Goal: Book appointment/travel/reservation

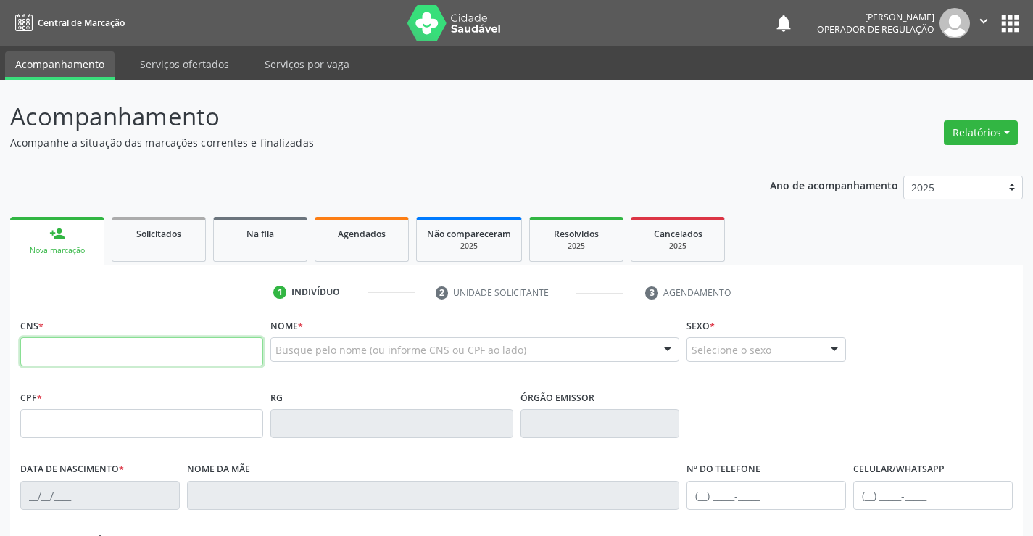
click at [125, 341] on input "text" at bounding box center [141, 351] width 243 height 29
type input "702 3001 9288 4016"
type input "0777801086"
type input "[DATE]"
type input "[PHONE_NUMBER]"
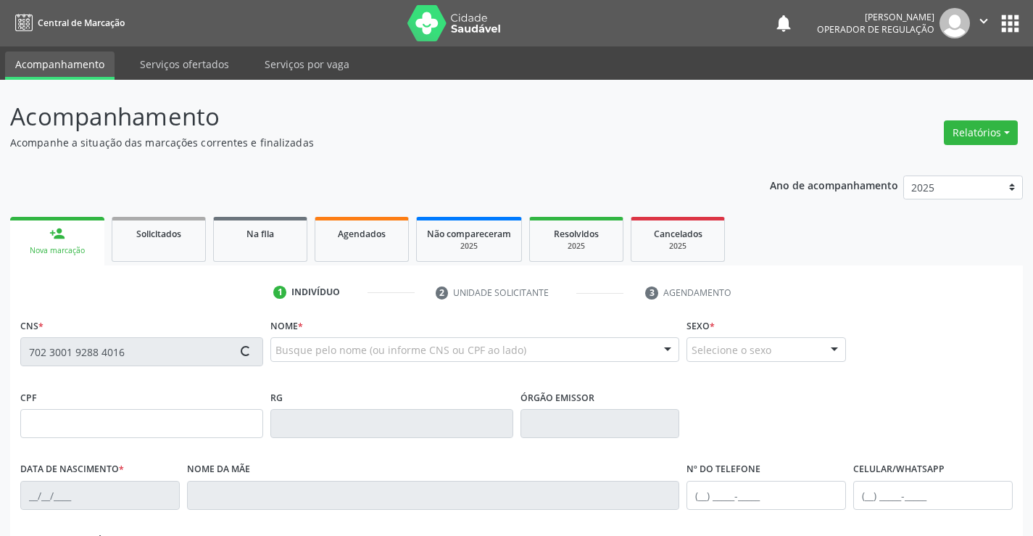
type input "[PHONE_NUMBER]"
type input "005.847.275-42"
type input "s/n"
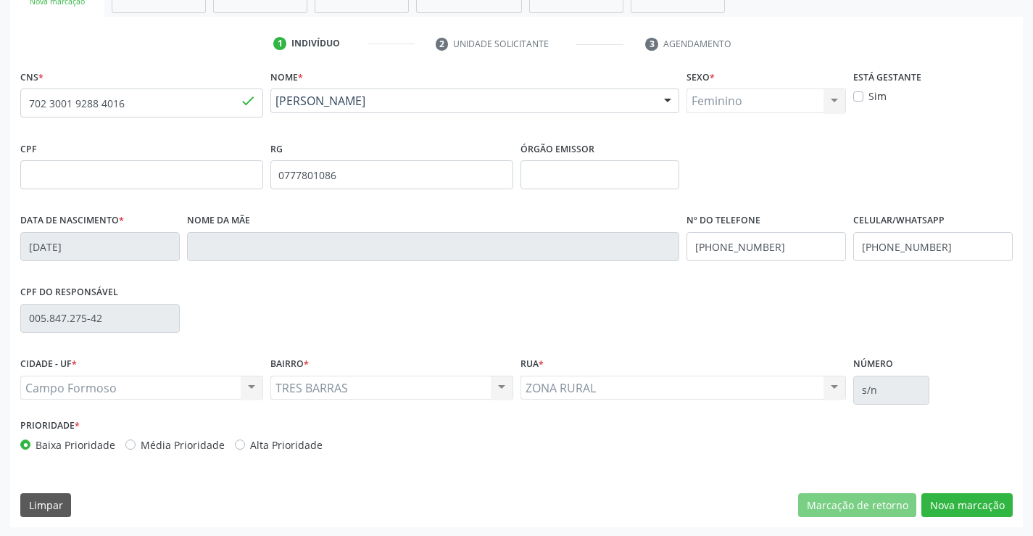
scroll to position [250, 0]
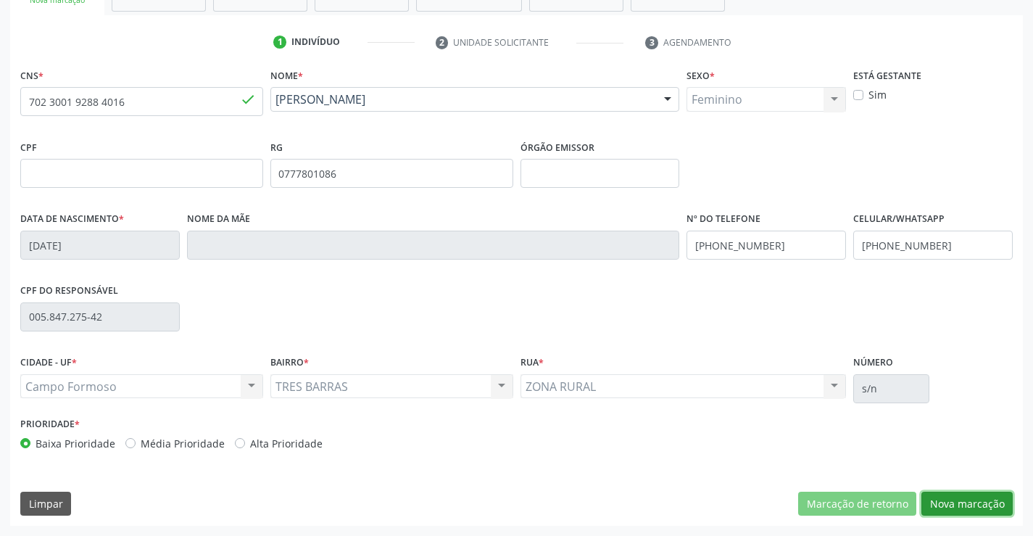
click at [975, 501] on button "Nova marcação" at bounding box center [967, 504] width 91 height 25
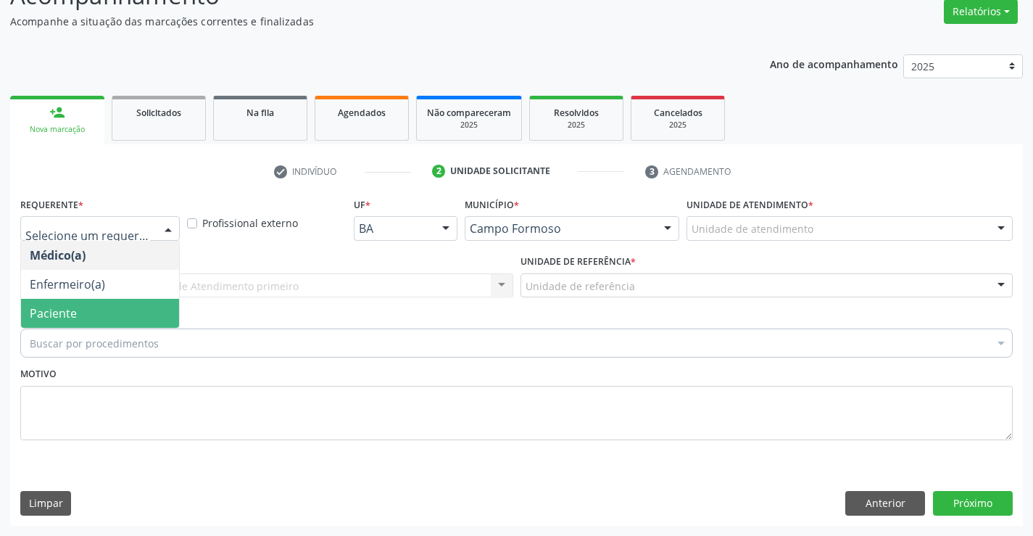
click at [72, 313] on span "Paciente" at bounding box center [53, 313] width 47 height 16
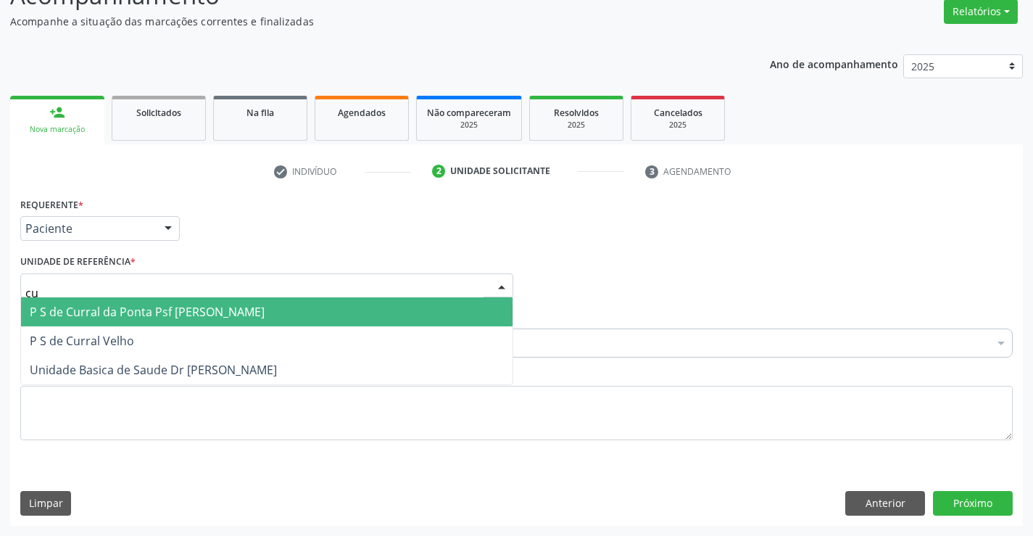
type input "cur"
click at [92, 303] on span "P S de Curral da Ponta Psf [PERSON_NAME]" at bounding box center [267, 311] width 492 height 29
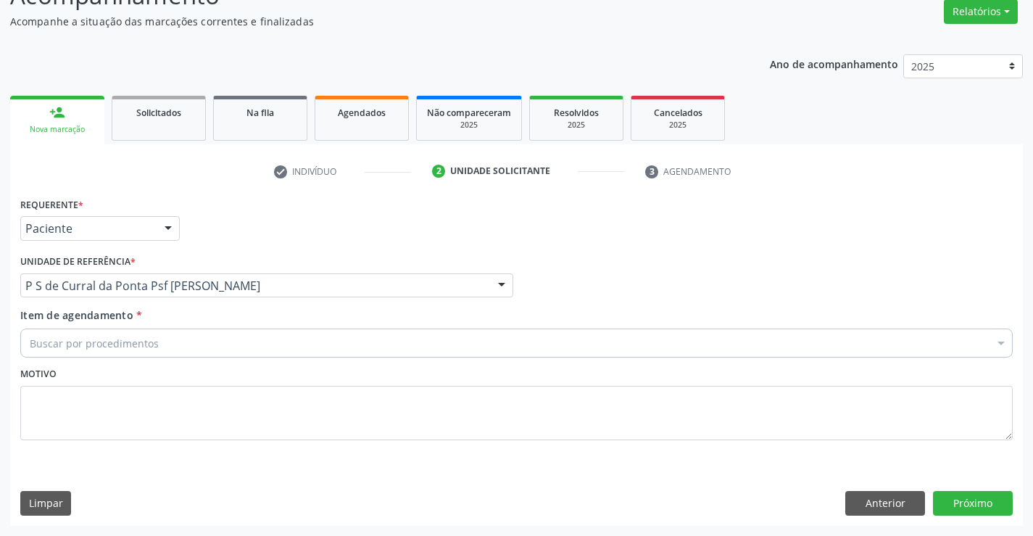
click at [82, 352] on div "Buscar por procedimentos" at bounding box center [516, 343] width 993 height 29
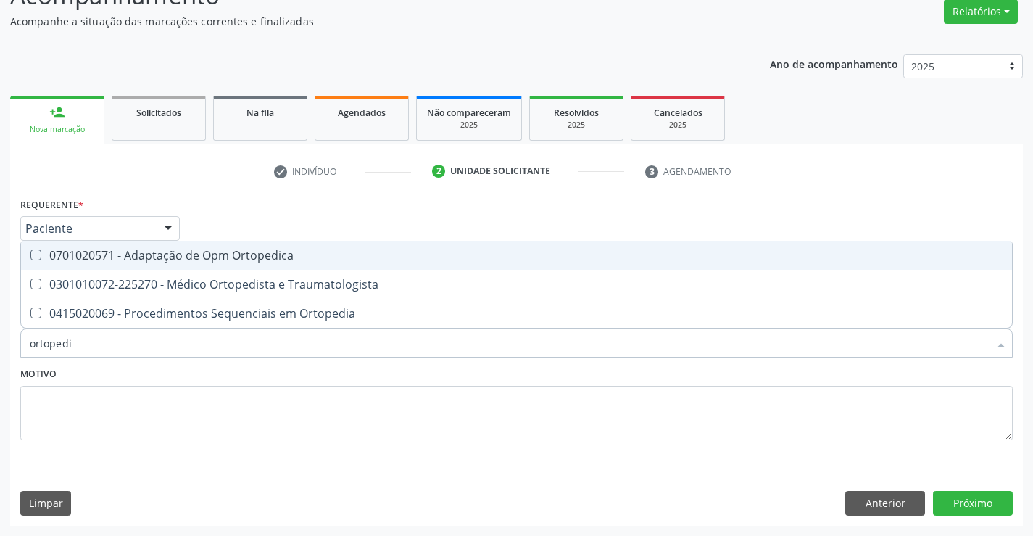
type input "ortopedis"
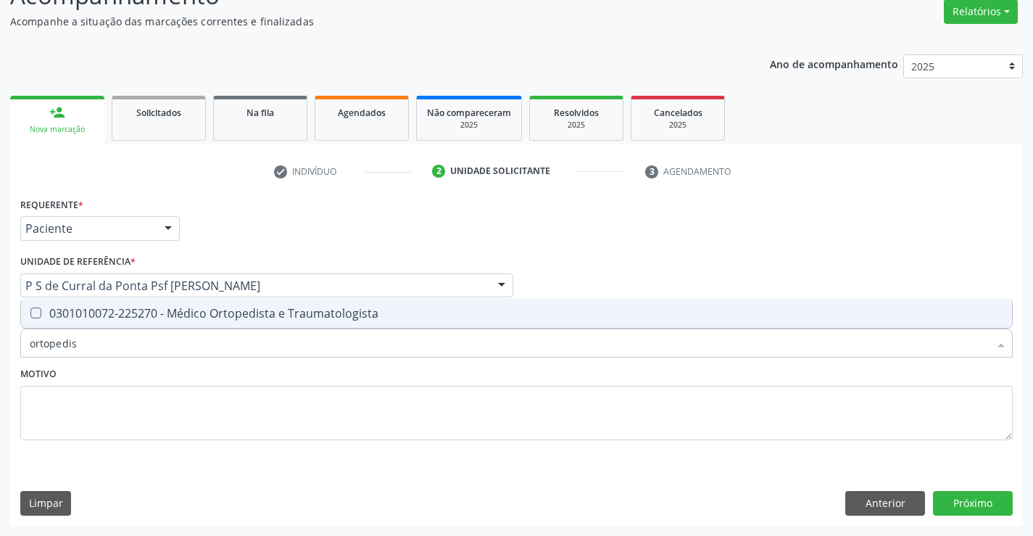
click at [168, 318] on div "0301010072-225270 - Médico Ortopedista e Traumatologista" at bounding box center [517, 314] width 974 height 12
checkbox Traumatologista "true"
click at [974, 492] on button "Próximo" at bounding box center [973, 503] width 80 height 25
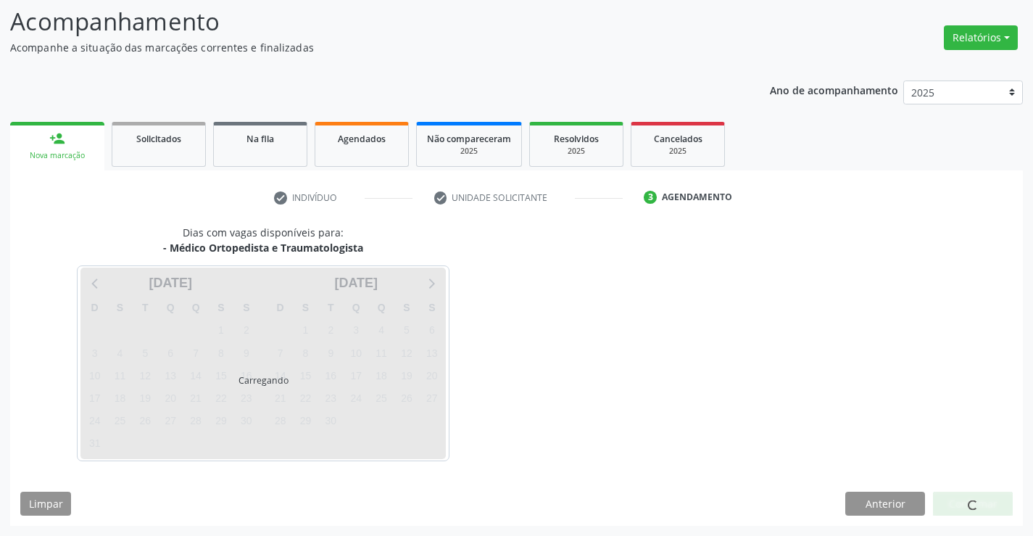
scroll to position [95, 0]
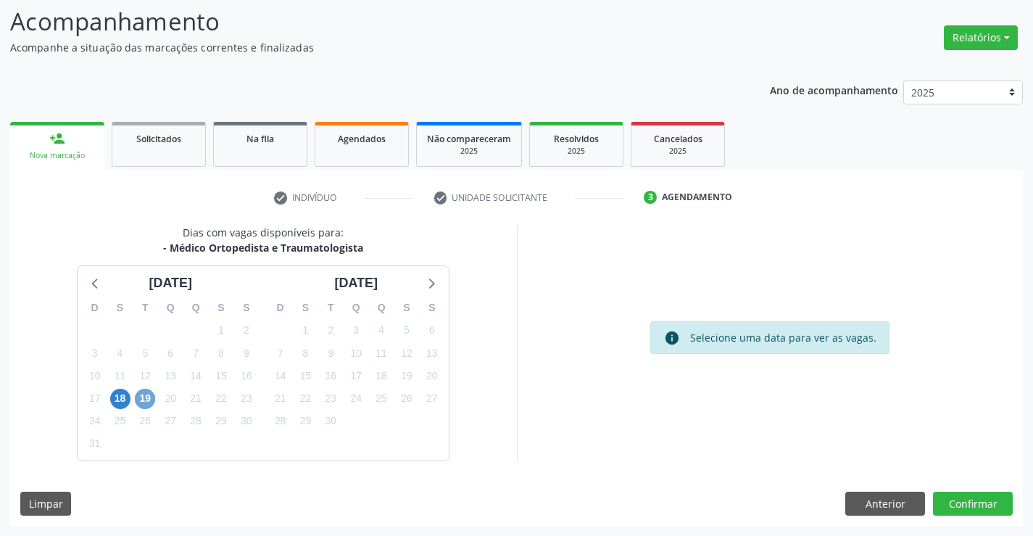
click at [141, 399] on span "19" at bounding box center [145, 399] width 20 height 20
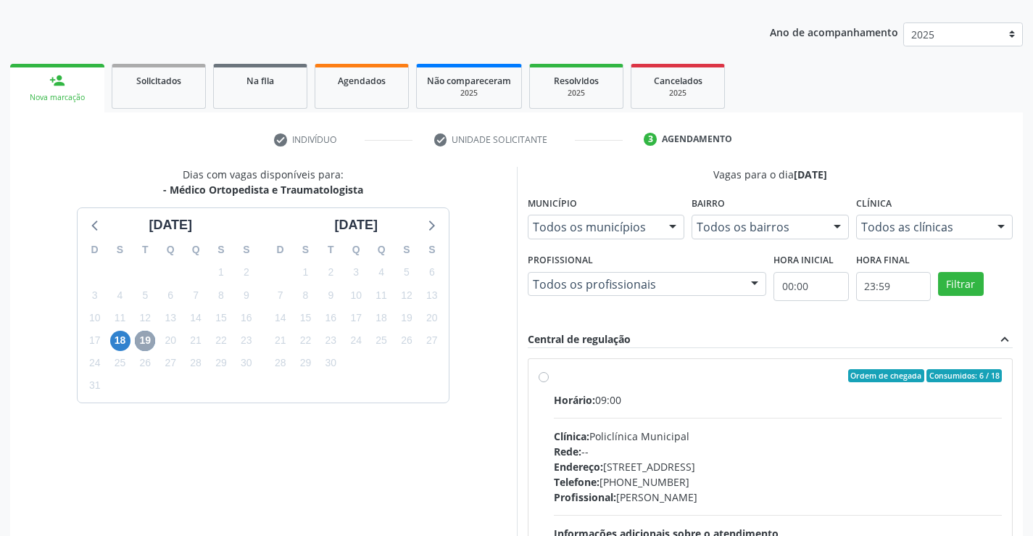
scroll to position [240, 0]
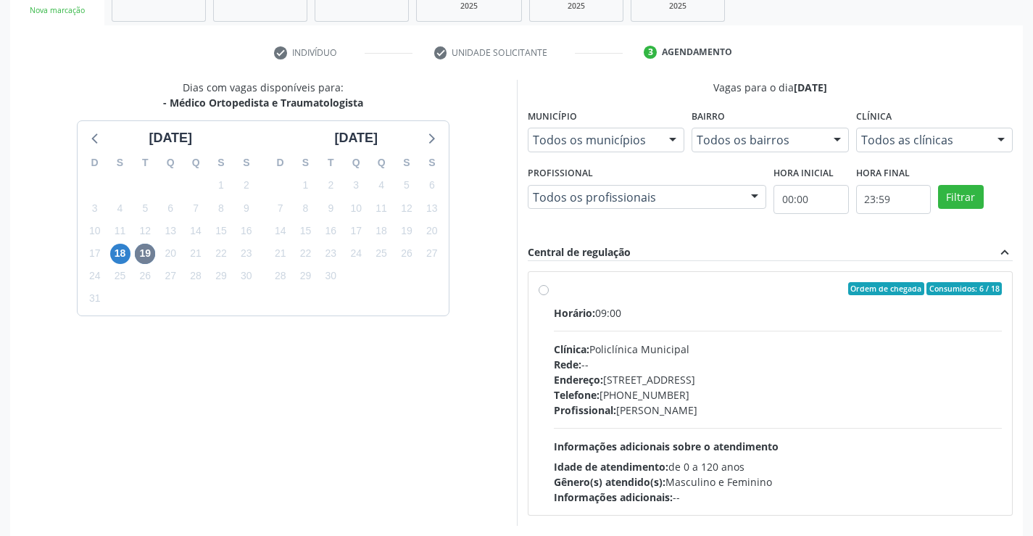
click at [554, 288] on label "Ordem de chegada Consumidos: 6 / 18 Horário: 09:00 Clínica: Policlínica Municip…" at bounding box center [778, 393] width 449 height 223
click at [542, 288] on input "Ordem de chegada Consumidos: 6 / 18 Horário: 09:00 Clínica: Policlínica Municip…" at bounding box center [544, 288] width 10 height 13
radio input "true"
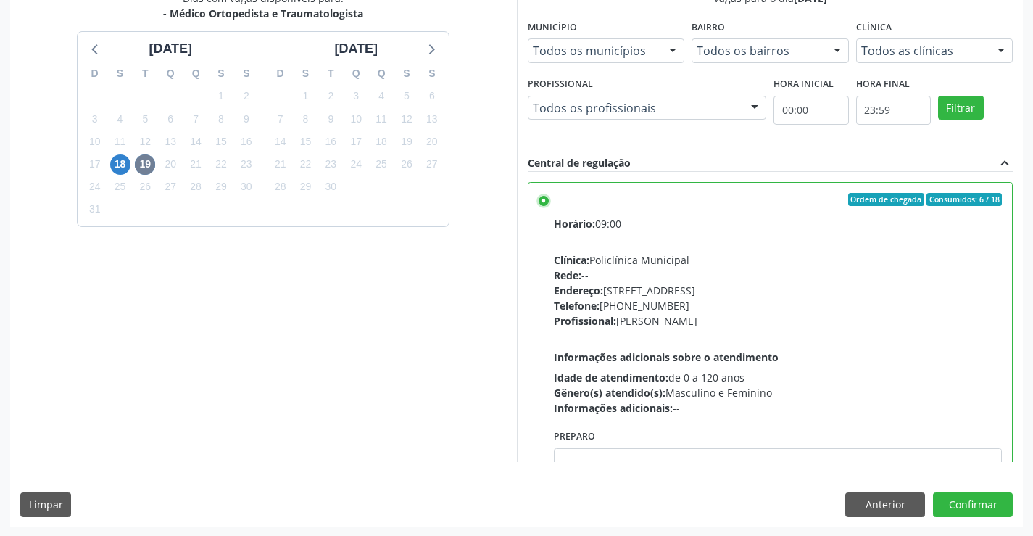
scroll to position [331, 0]
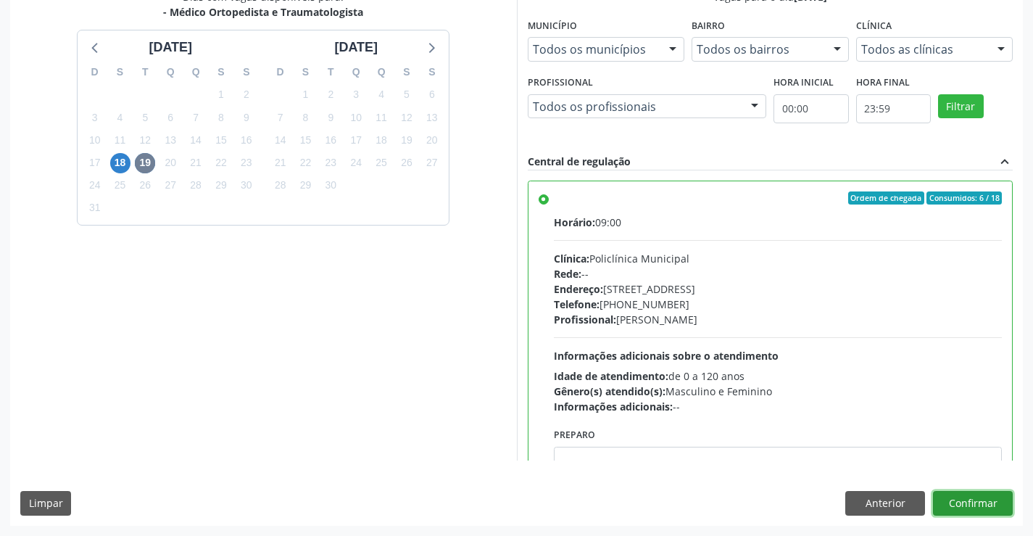
click at [951, 500] on button "Confirmar" at bounding box center [973, 503] width 80 height 25
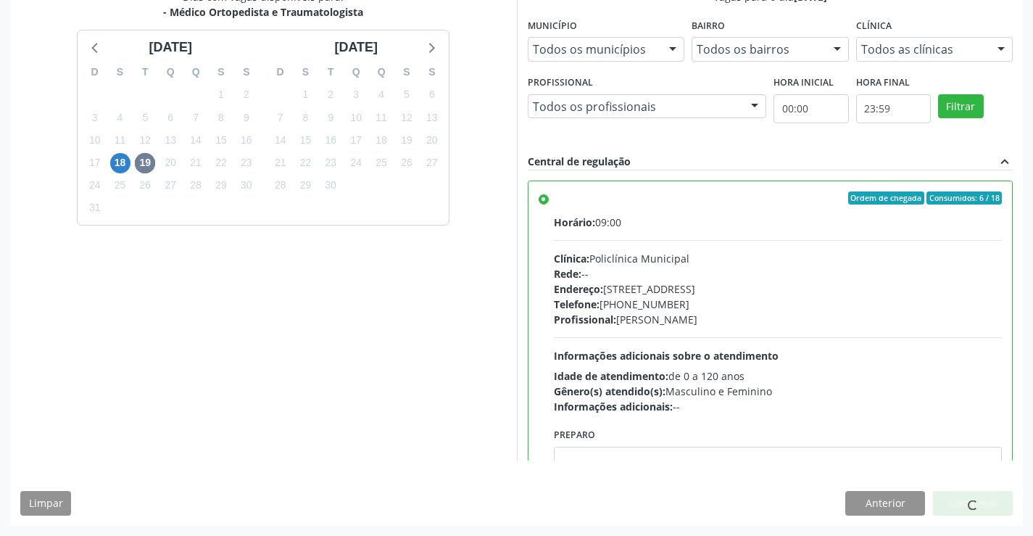
scroll to position [0, 0]
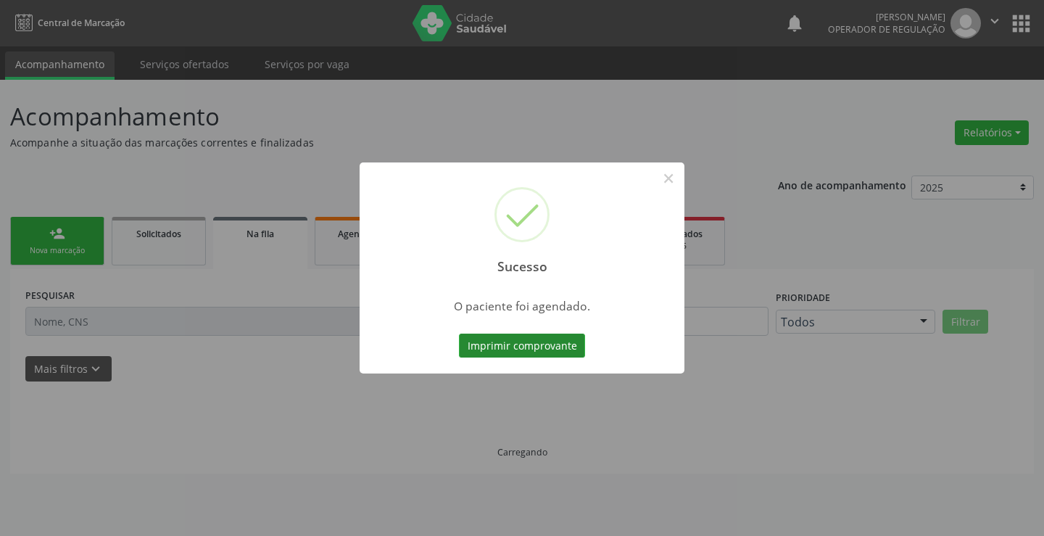
click at [560, 348] on button "Imprimir comprovante" at bounding box center [522, 346] width 126 height 25
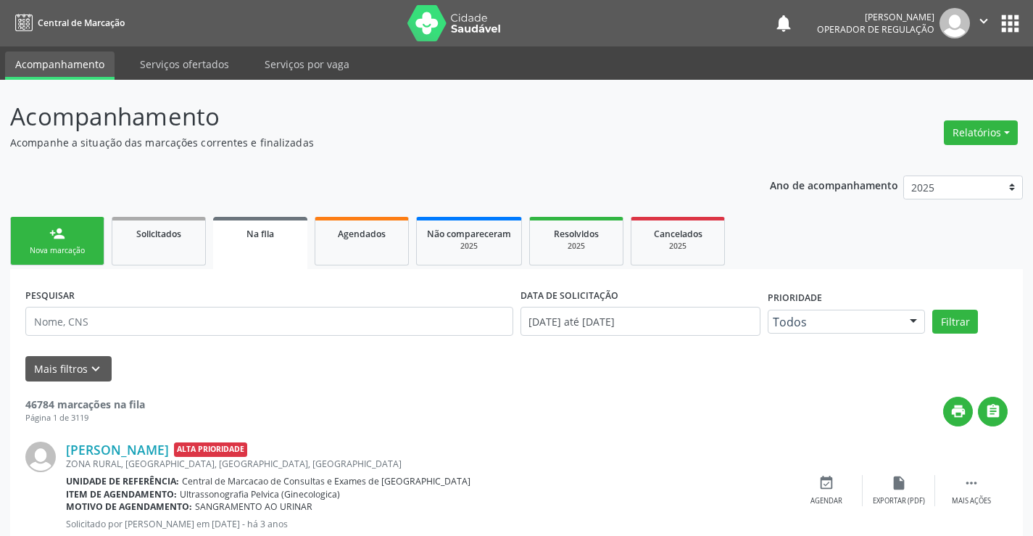
click at [53, 251] on div "Nova marcação" at bounding box center [57, 250] width 73 height 11
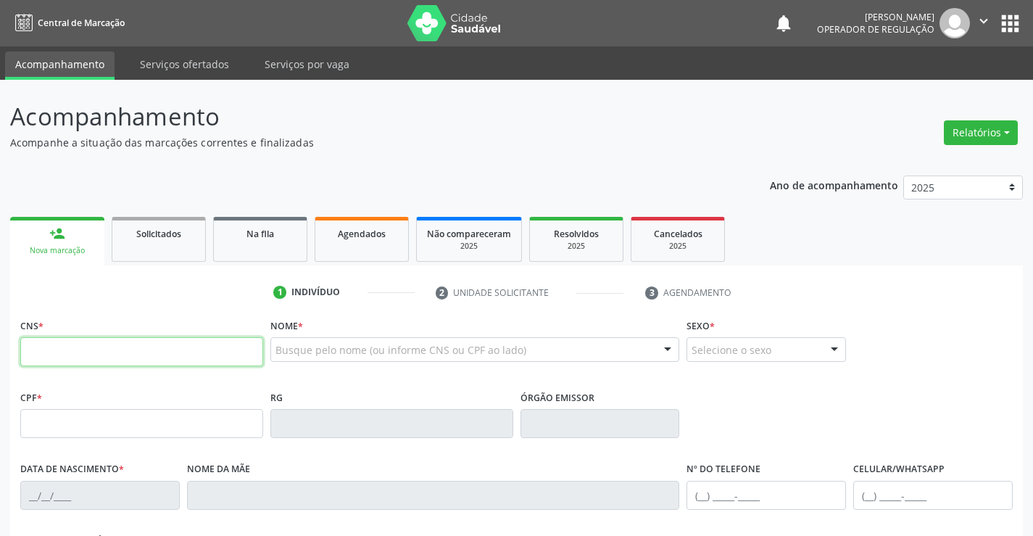
drag, startPoint x: 157, startPoint y: 354, endPoint x: 151, endPoint y: 339, distance: 16.6
click at [157, 354] on input "text" at bounding box center [141, 351] width 243 height 29
type input "701 8012 1275 7578"
type input "[DATE]"
type input "074.060.195-48"
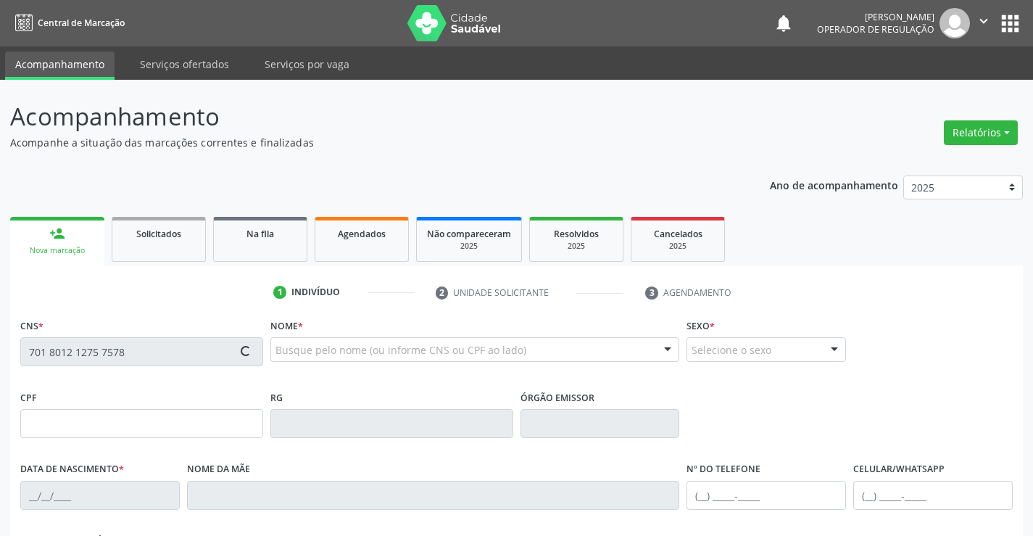
type input "S/N"
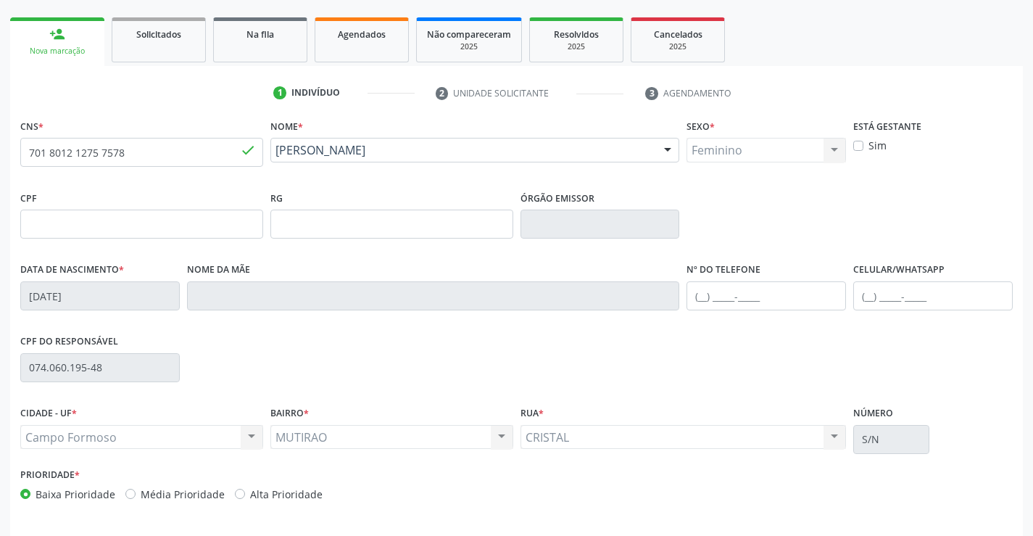
scroll to position [250, 0]
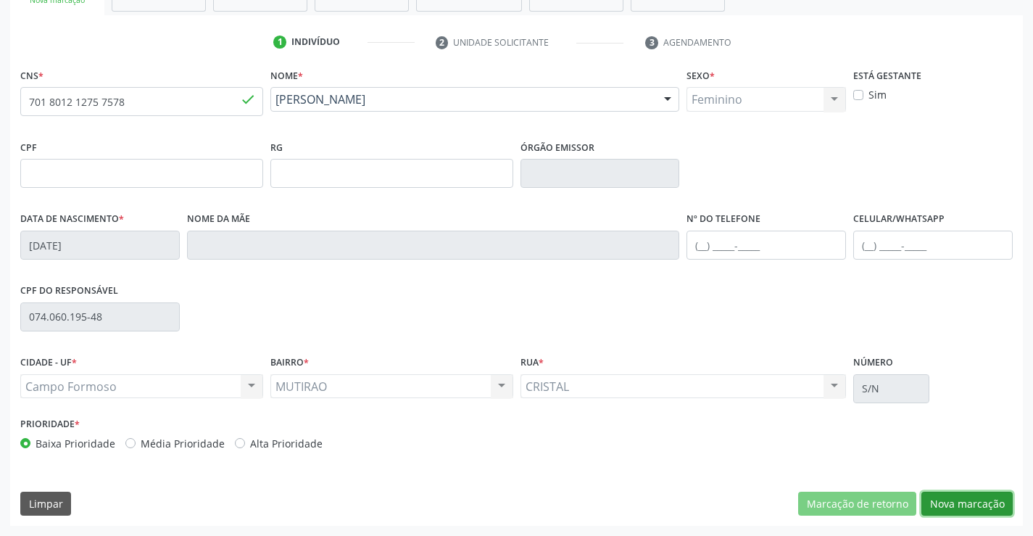
click at [986, 506] on button "Nova marcação" at bounding box center [967, 504] width 91 height 25
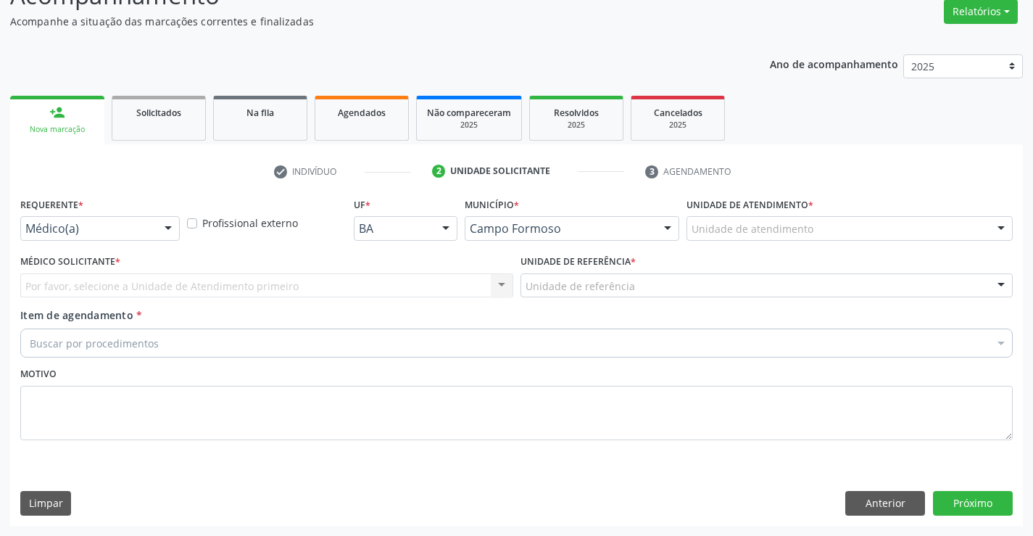
scroll to position [121, 0]
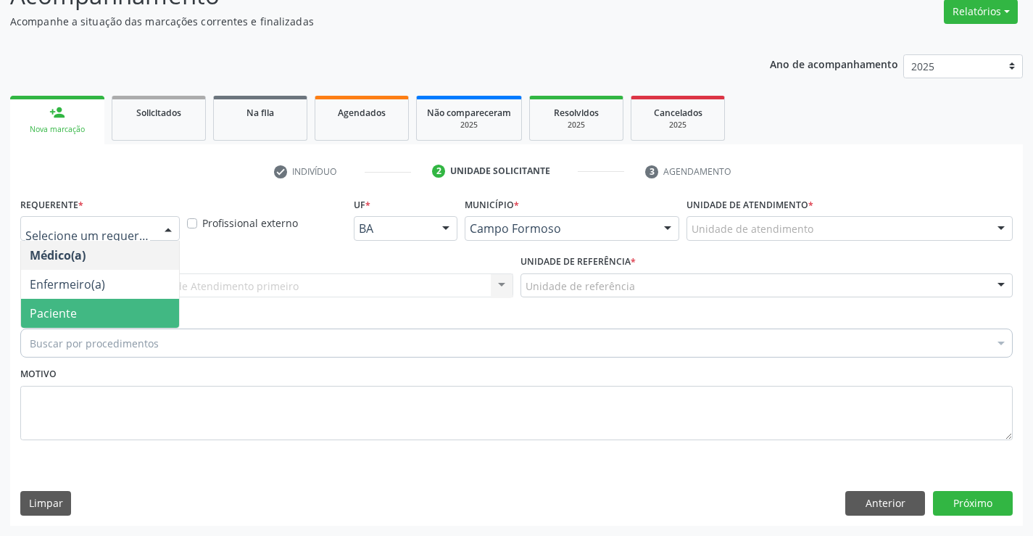
click at [55, 319] on span "Paciente" at bounding box center [53, 313] width 47 height 16
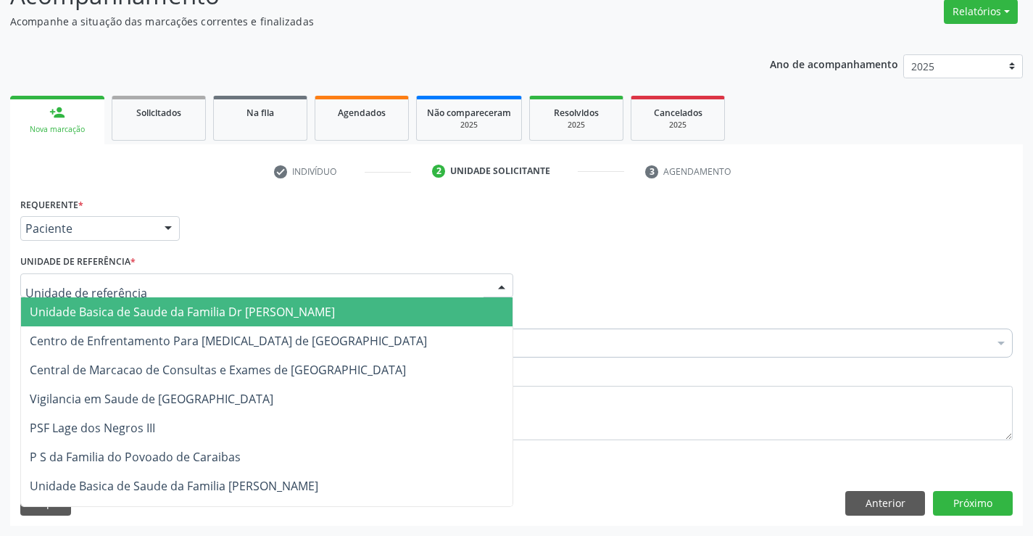
click at [62, 310] on span "Unidade Basica de Saude da Familia Dr [PERSON_NAME]" at bounding box center [182, 312] width 305 height 16
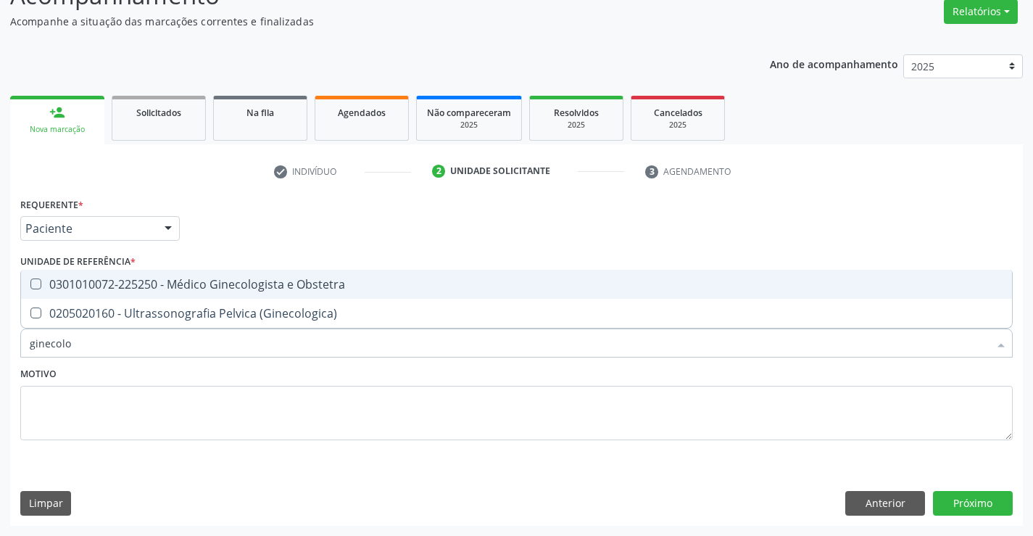
click at [219, 268] on div "Requerente * Paciente Médico(a) Enfermeiro(a) Paciente Nenhum resultado encontr…" at bounding box center [516, 327] width 993 height 267
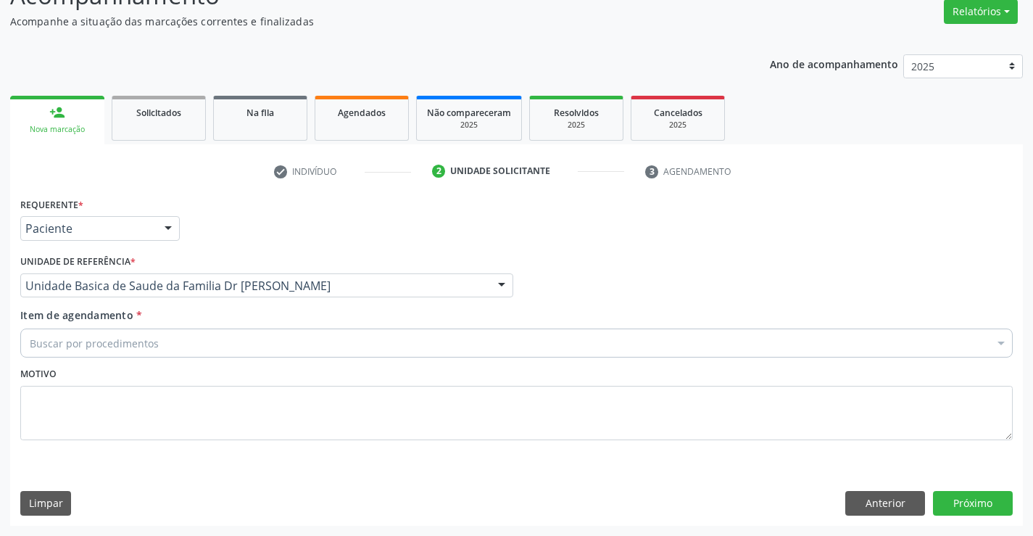
click at [181, 344] on div "Buscar por procedimentos" at bounding box center [516, 343] width 993 height 29
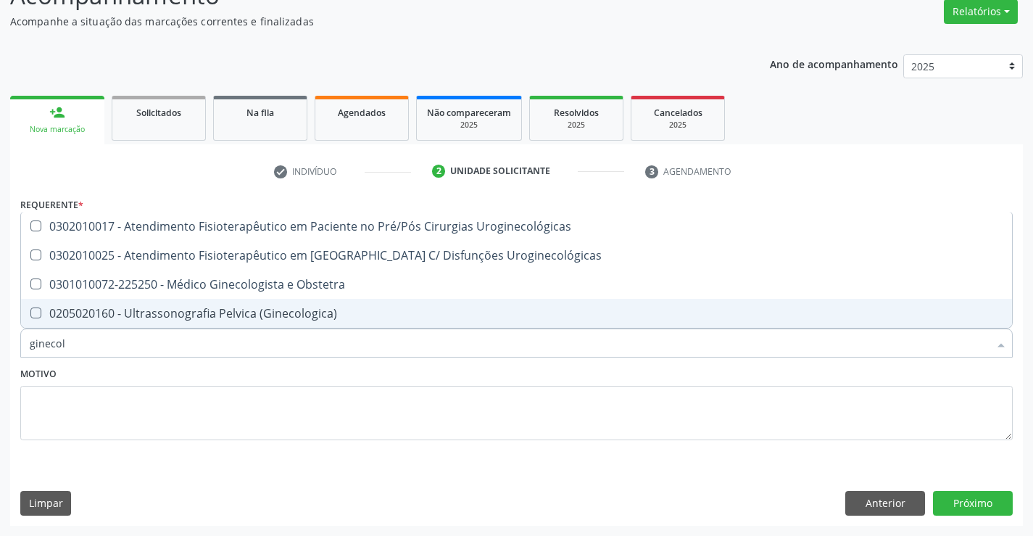
type input "ginecolo"
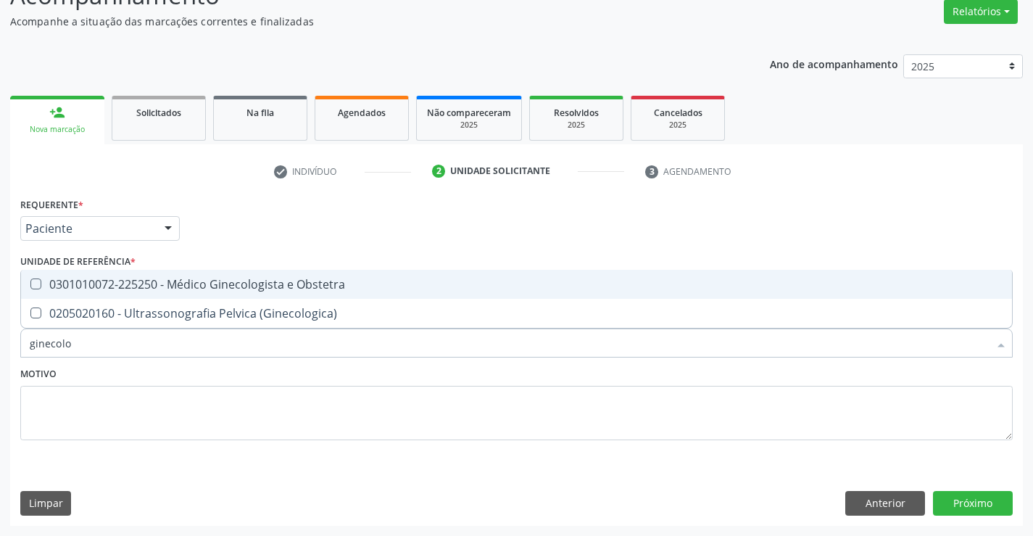
click at [242, 278] on div "0301010072-225250 - Médico Ginecologista e Obstetra" at bounding box center [517, 284] width 974 height 12
checkbox Obstetra "true"
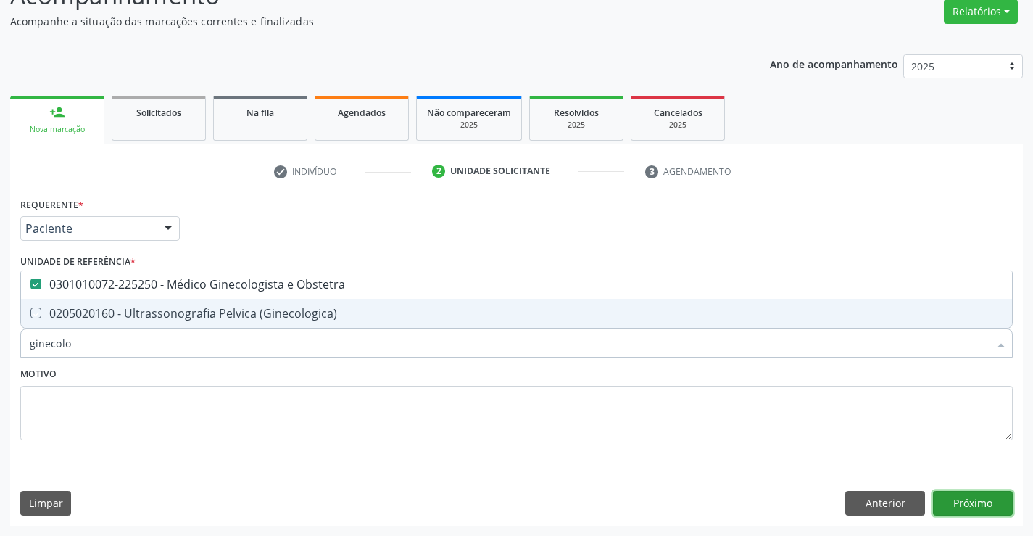
click at [960, 508] on button "Próximo" at bounding box center [973, 503] width 80 height 25
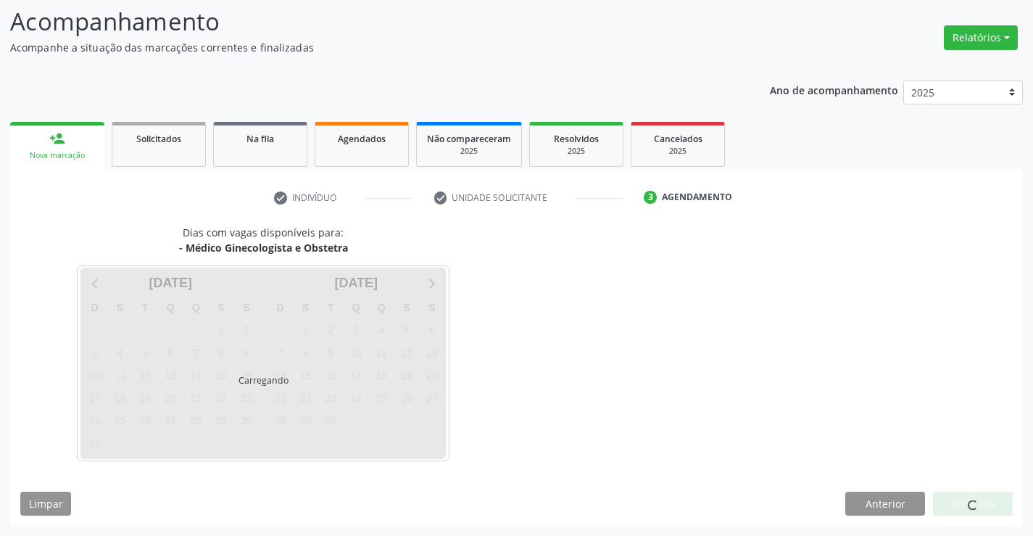
scroll to position [95, 0]
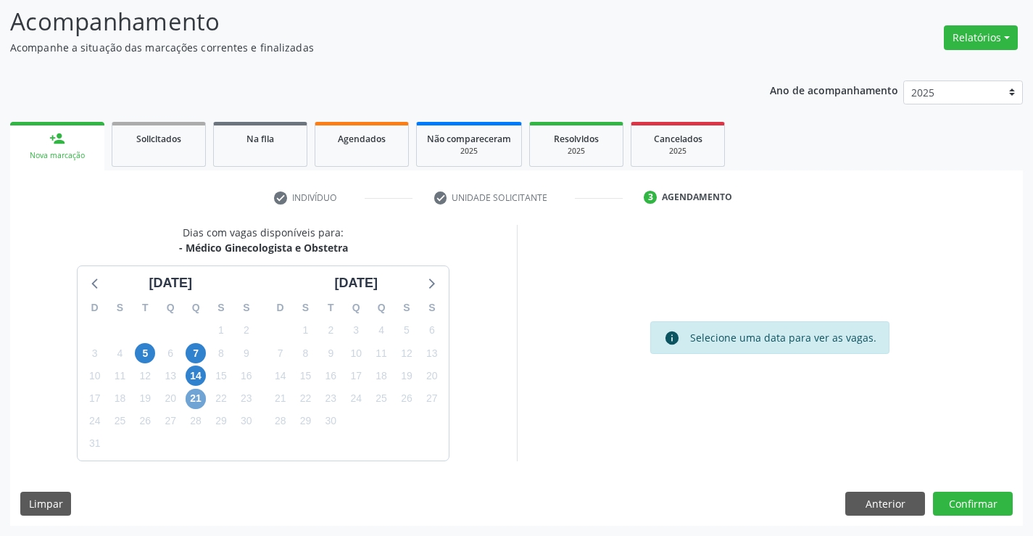
click at [193, 393] on span "21" at bounding box center [196, 399] width 20 height 20
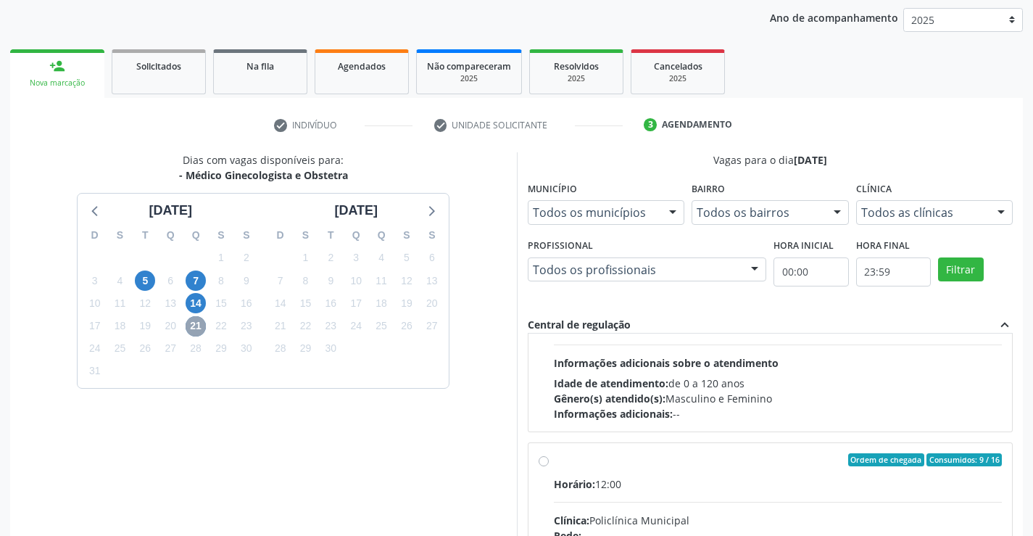
scroll to position [435, 0]
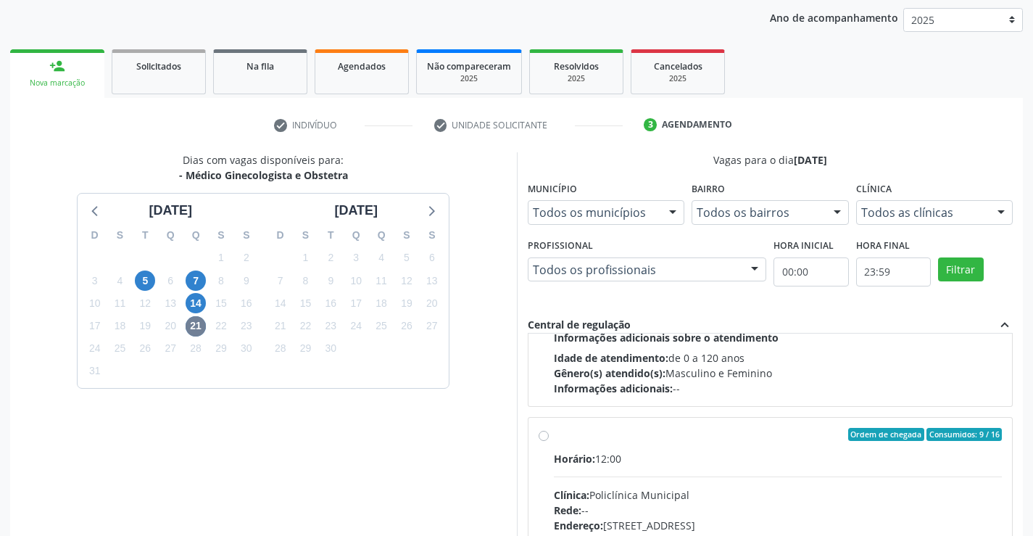
click at [554, 439] on label "Ordem de chegada Consumidos: 9 / 16 Horário: 12:00 Clínica: Policlínica Municip…" at bounding box center [778, 539] width 449 height 223
click at [543, 439] on input "Ordem de chegada Consumidos: 9 / 16 Horário: 12:00 Clínica: Policlínica Municip…" at bounding box center [544, 434] width 10 height 13
radio input "true"
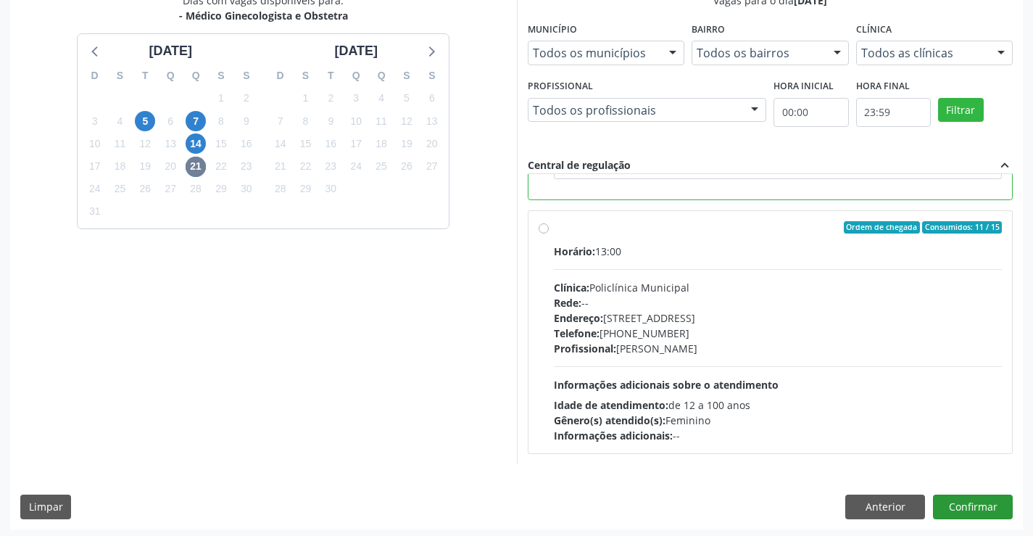
scroll to position [331, 0]
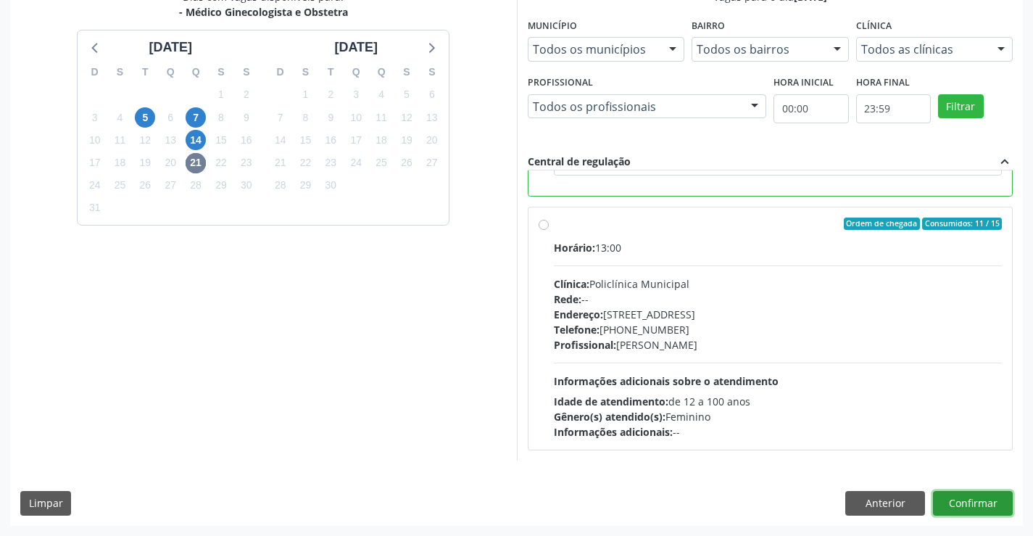
click at [960, 496] on button "Confirmar" at bounding box center [973, 503] width 80 height 25
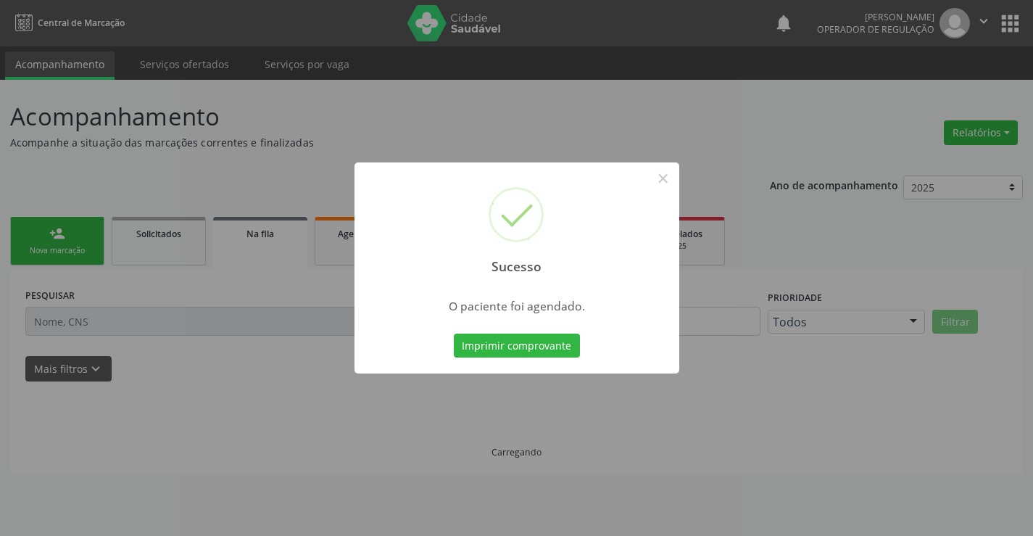
scroll to position [0, 0]
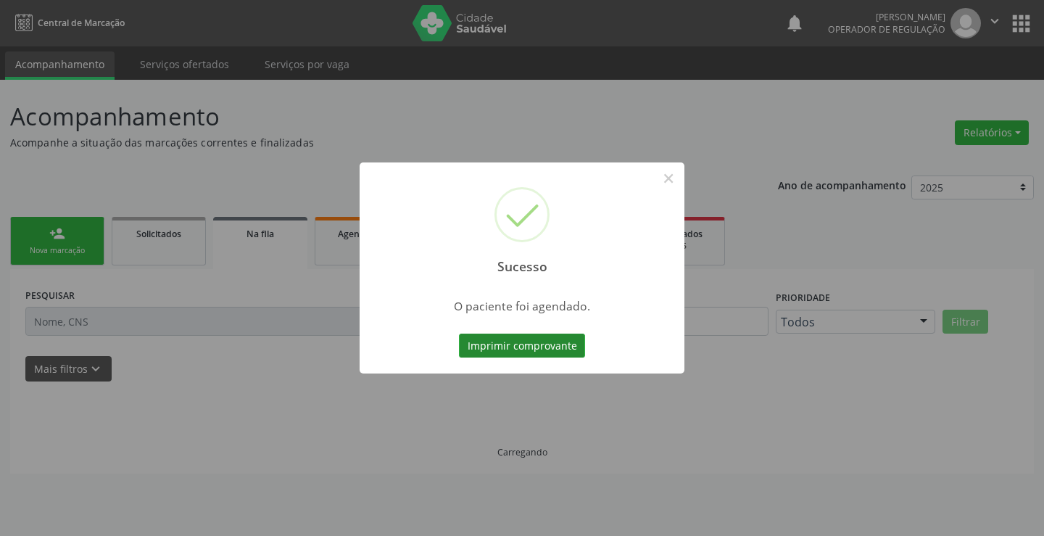
click at [569, 344] on button "Imprimir comprovante" at bounding box center [522, 346] width 126 height 25
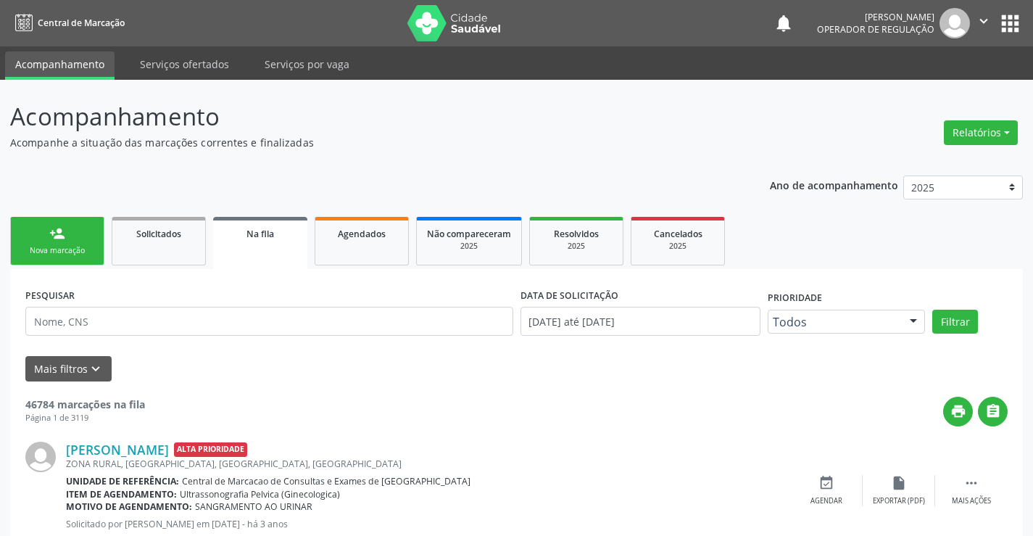
click at [78, 232] on link "person_add Nova marcação" at bounding box center [57, 241] width 94 height 49
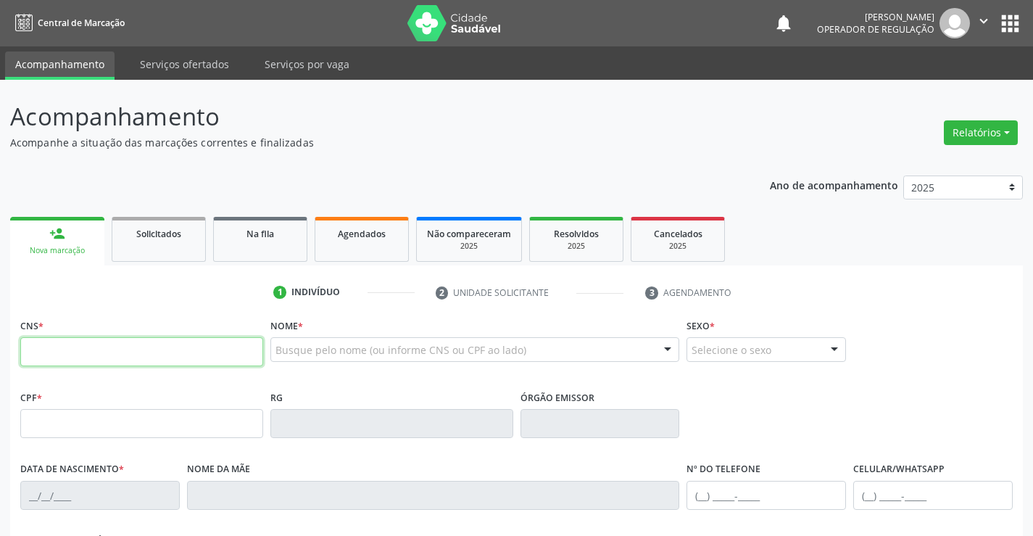
click at [104, 360] on input "text" at bounding box center [141, 351] width 243 height 29
type input "707 0058 5538 8737"
type input "0334588391"
type input "[DATE]"
type input "[PHONE_NUMBER]"
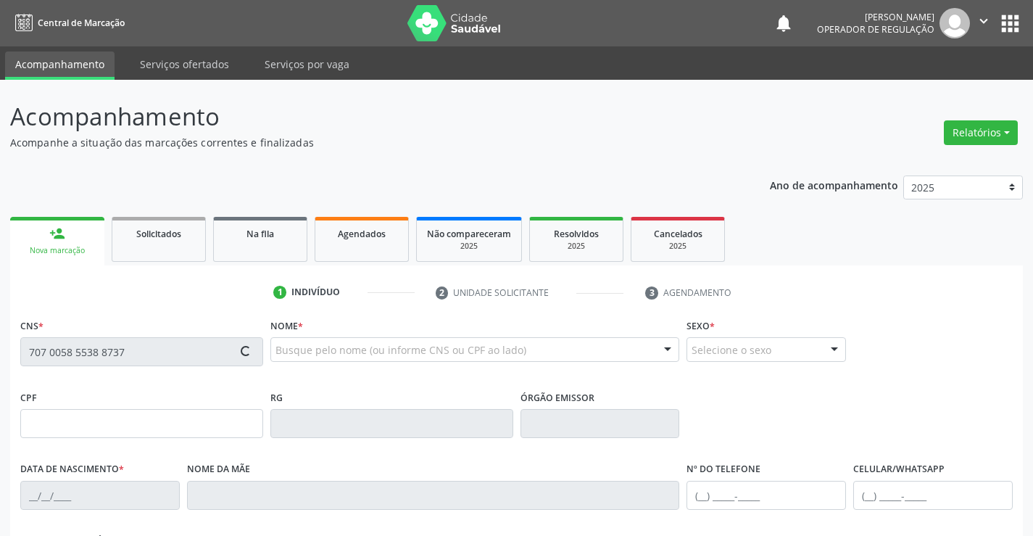
type input "[PHONE_NUMBER]"
type input "SN"
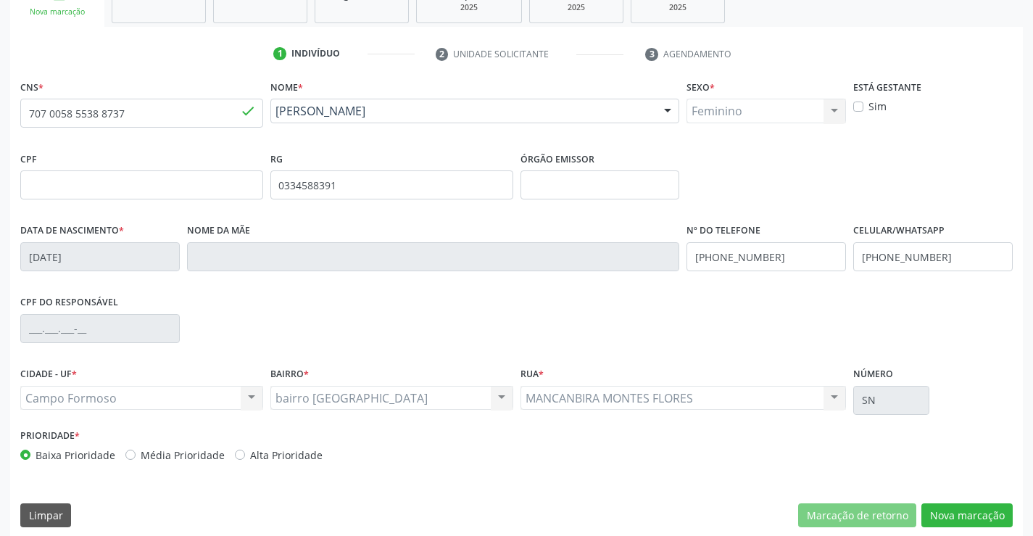
scroll to position [250, 0]
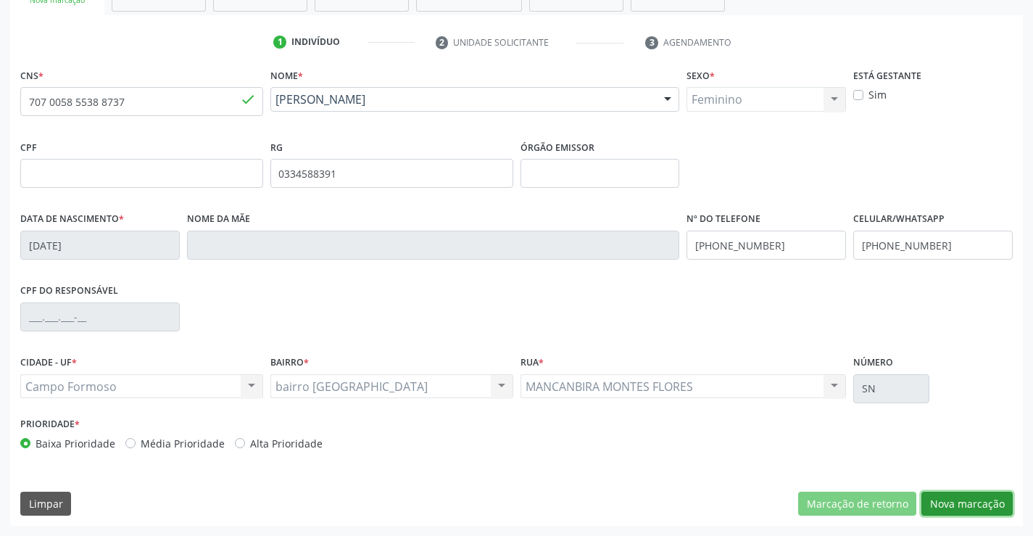
click at [954, 498] on button "Nova marcação" at bounding box center [967, 504] width 91 height 25
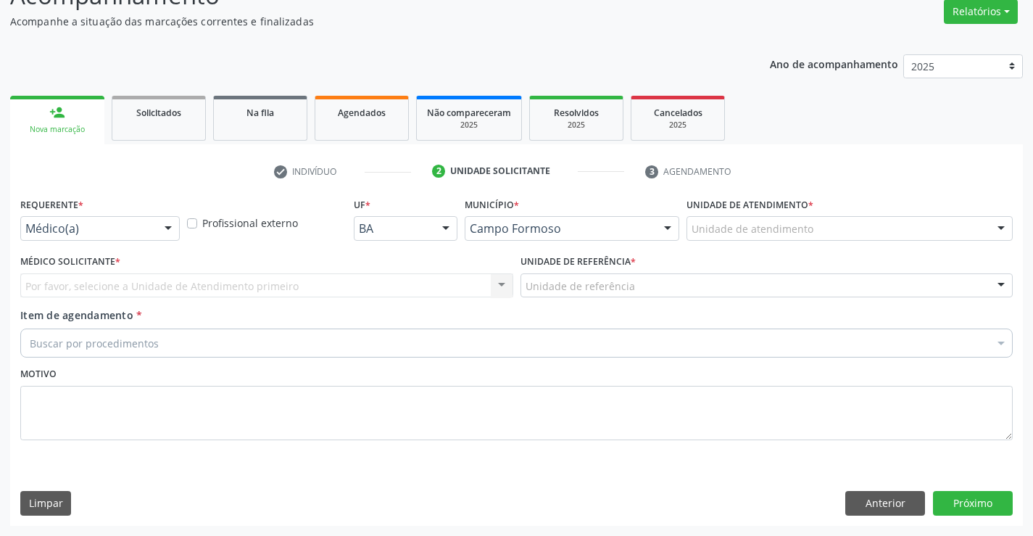
scroll to position [121, 0]
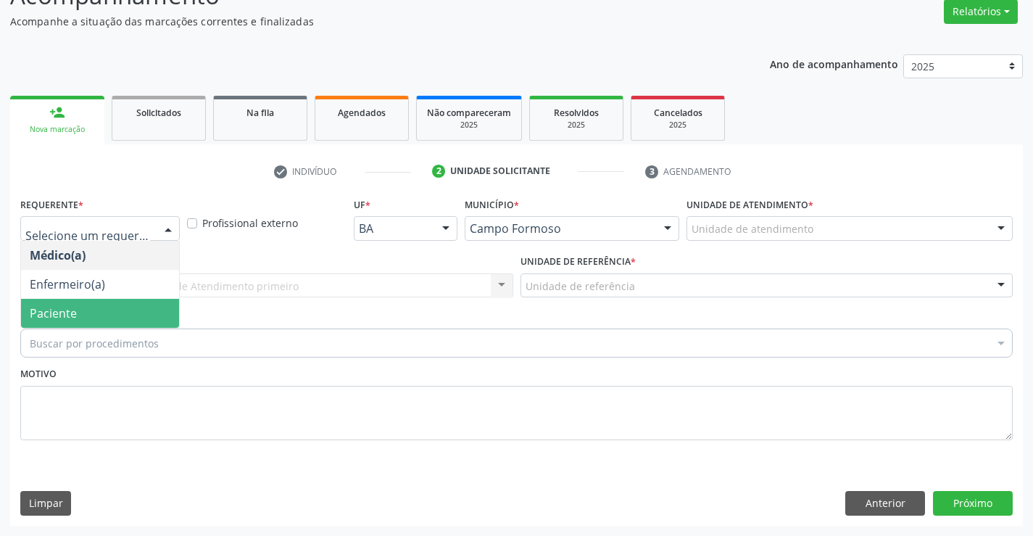
click at [64, 319] on span "Paciente" at bounding box center [53, 313] width 47 height 16
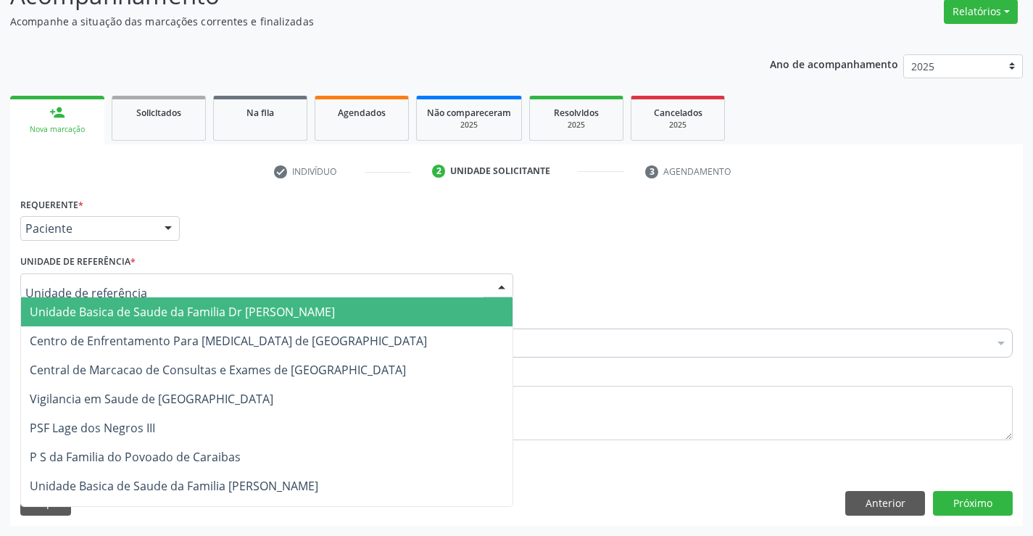
click at [86, 302] on span "Unidade Basica de Saude da Familia Dr [PERSON_NAME]" at bounding box center [267, 311] width 492 height 29
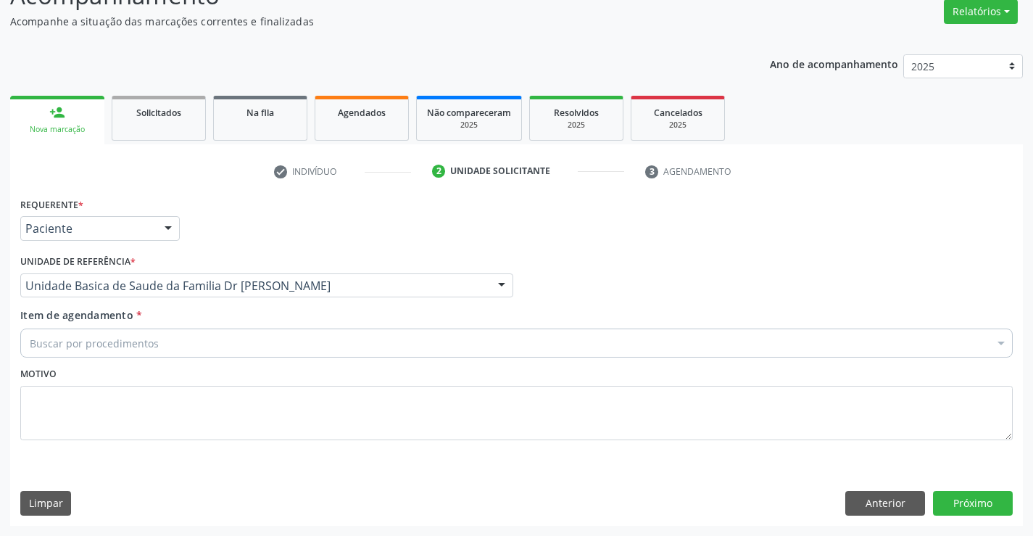
click at [79, 328] on div "Item de agendamento * Buscar por procedimentos Selecionar todos 0202040089 - 3X…" at bounding box center [516, 331] width 993 height 46
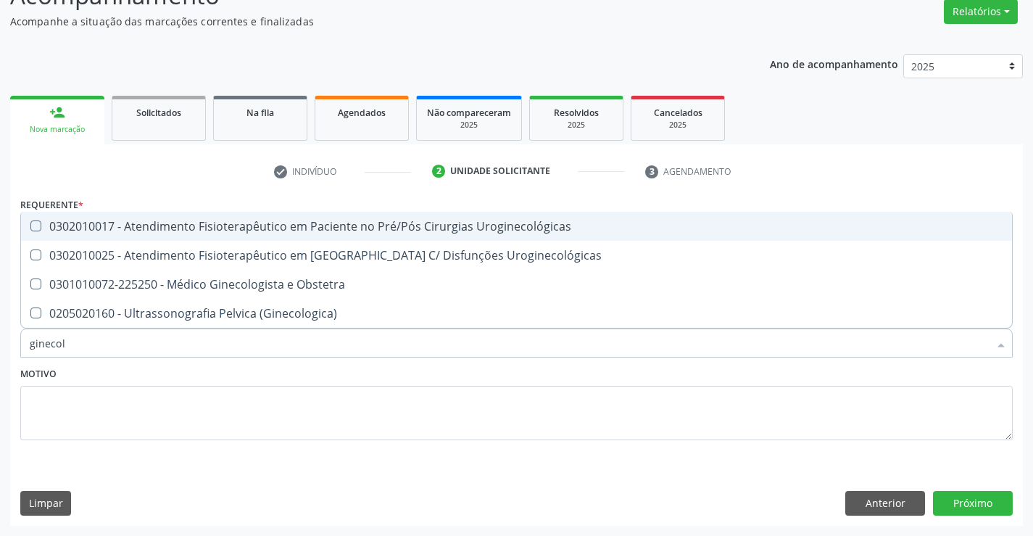
type input "ginecolo"
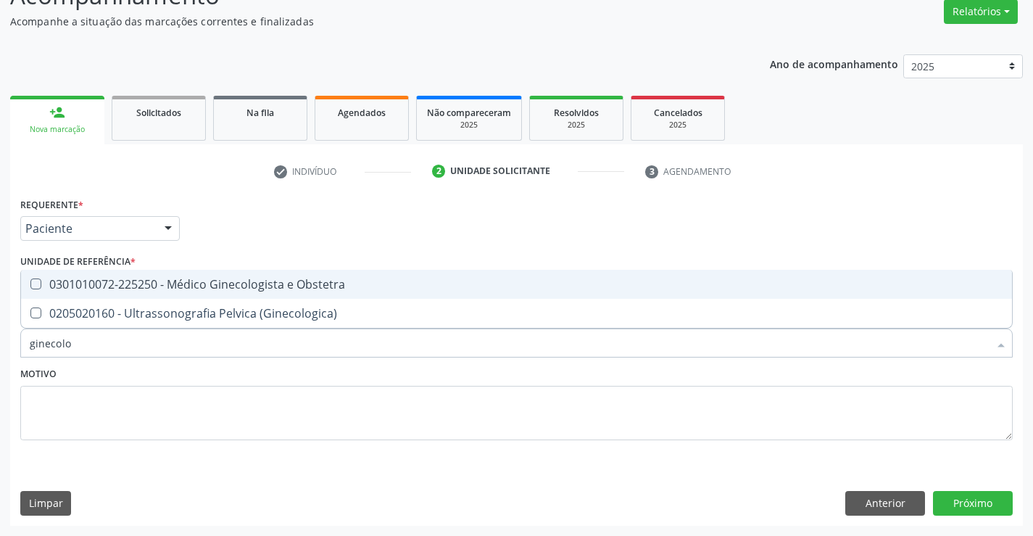
click at [205, 284] on div "0301010072-225250 - Médico Ginecologista e Obstetra" at bounding box center [517, 284] width 974 height 12
checkbox Obstetra "true"
click at [955, 498] on button "Próximo" at bounding box center [973, 503] width 80 height 25
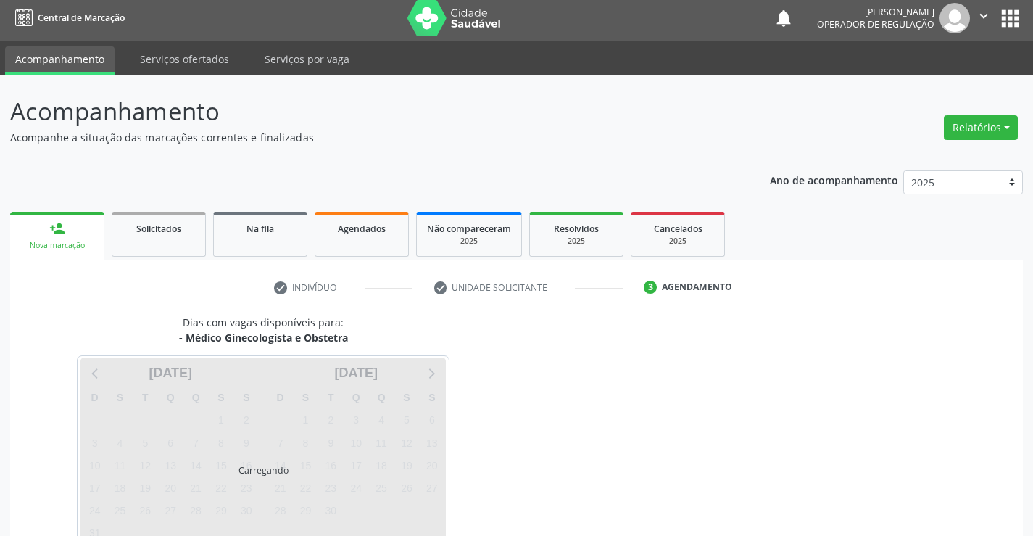
scroll to position [0, 0]
